Goal: Find specific page/section: Find specific page/section

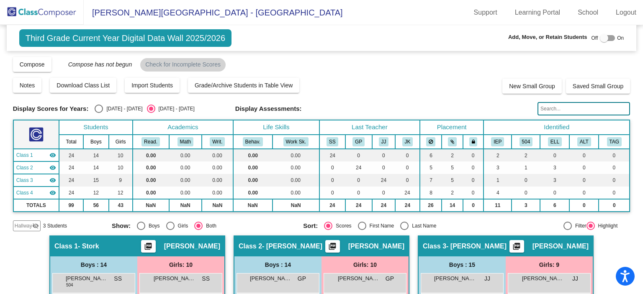
click at [38, 12] on img at bounding box center [42, 12] width 84 height 25
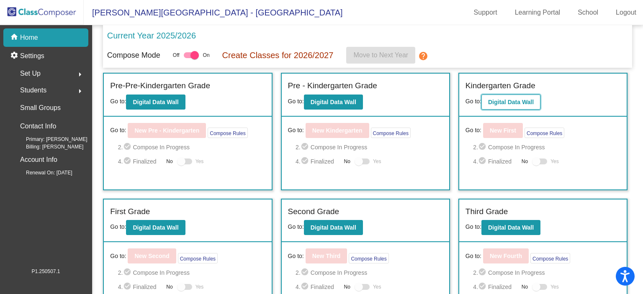
click at [515, 95] on button "Digital Data Wall" at bounding box center [510, 102] width 59 height 15
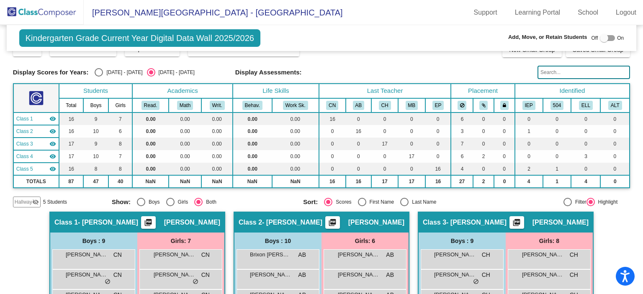
scroll to position [18, 0]
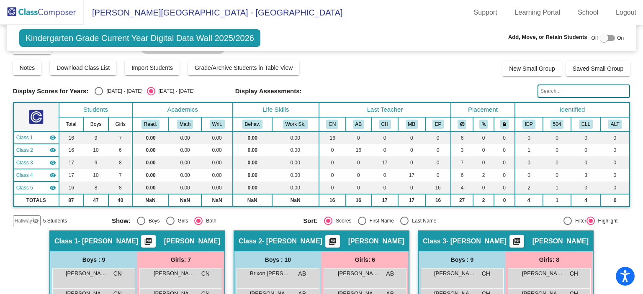
click at [50, 11] on img at bounding box center [42, 12] width 84 height 25
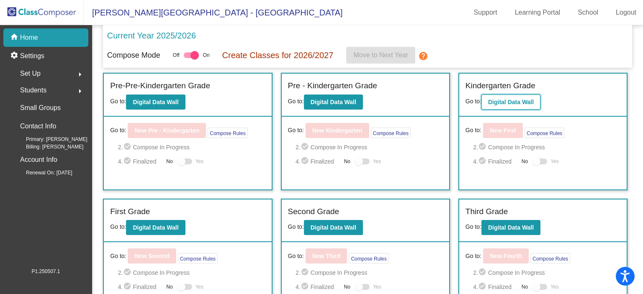
click at [504, 103] on b "Digital Data Wall" at bounding box center [511, 102] width 46 height 7
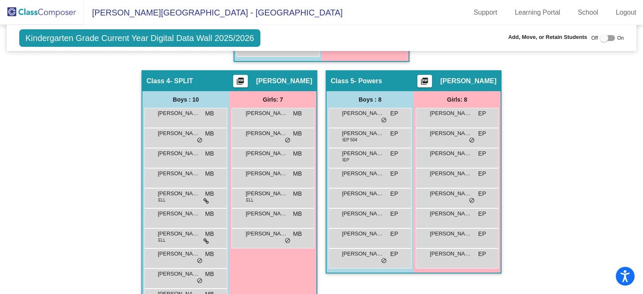
scroll to position [429, 0]
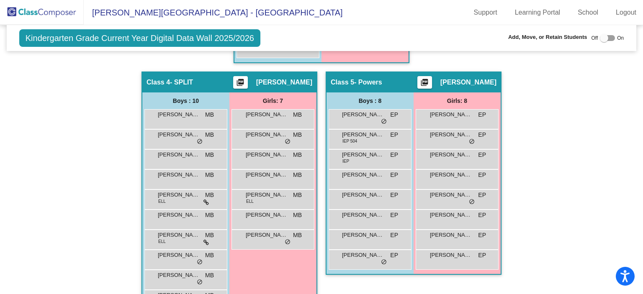
click at [620, 201] on div "Hallway - Hallway Class picture_as_pdf Add Student First Name Last Name Student…" at bounding box center [321, 72] width 617 height 504
